Goal: Navigation & Orientation: Find specific page/section

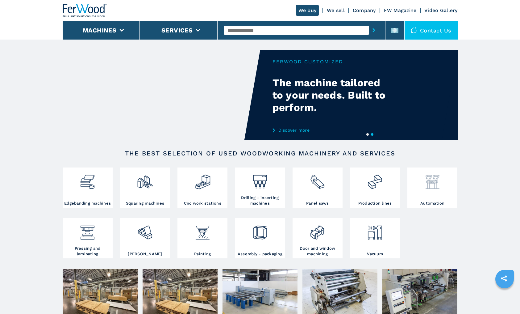
click at [432, 183] on img at bounding box center [433, 179] width 16 height 21
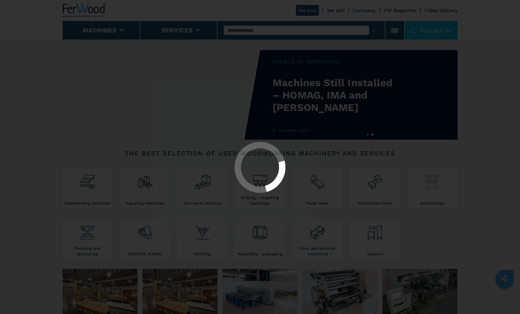
select select "**********"
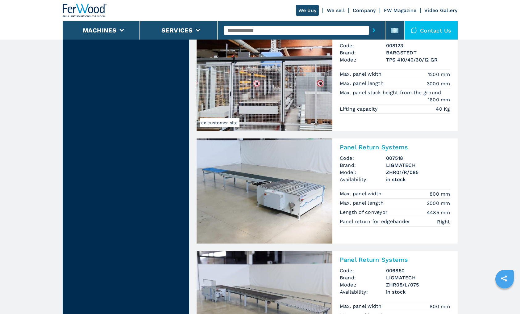
scroll to position [648, 0]
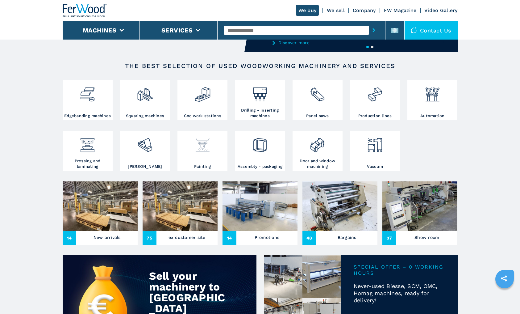
scroll to position [93, 0]
